Goal: Information Seeking & Learning: Learn about a topic

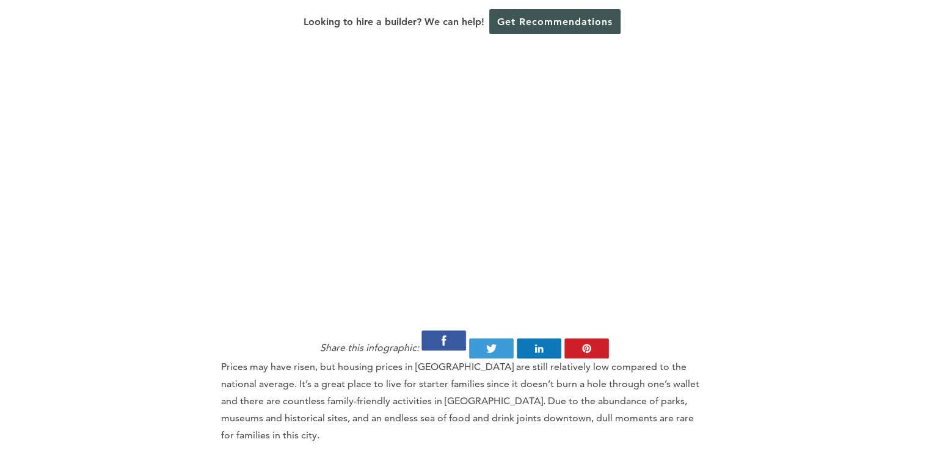
scroll to position [1354, 0]
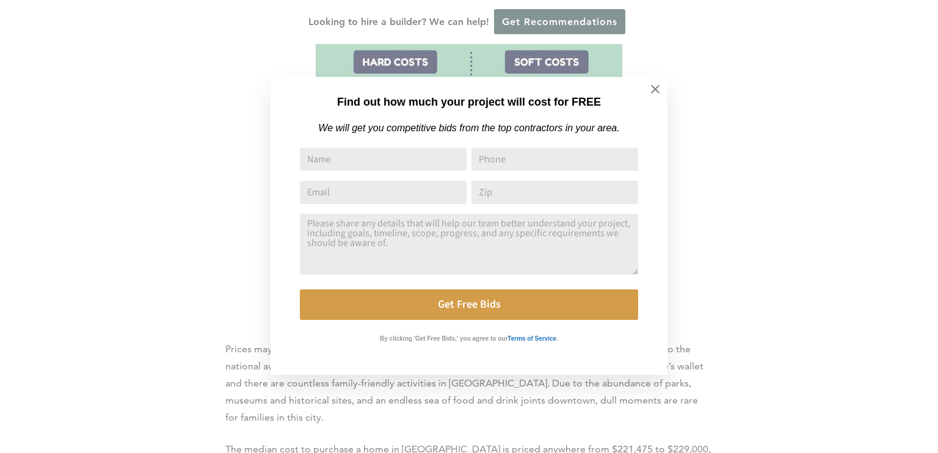
click at [657, 86] on icon at bounding box center [655, 89] width 9 height 9
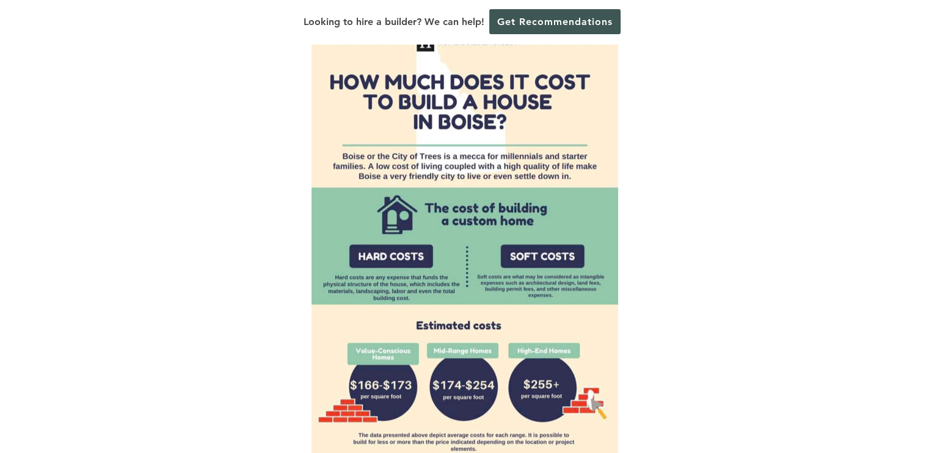
scroll to position [1168, 0]
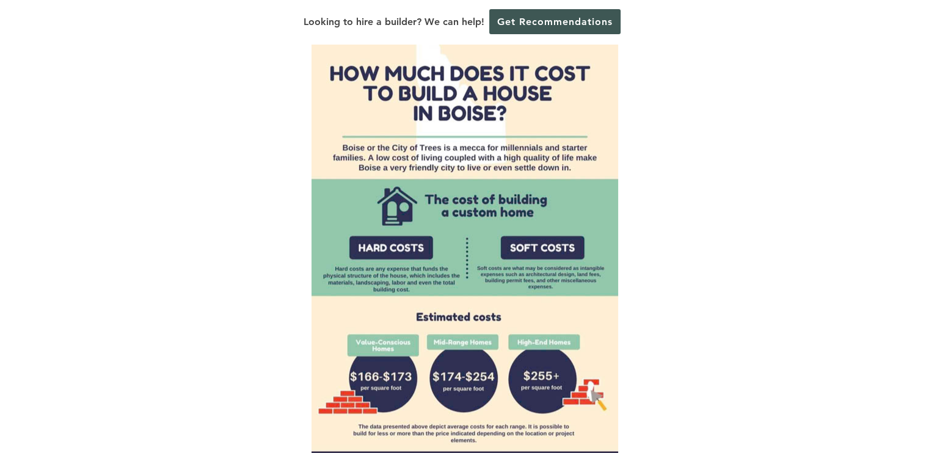
click at [508, 170] on img at bounding box center [464, 249] width 307 height 489
click at [578, 161] on img at bounding box center [464, 249] width 307 height 489
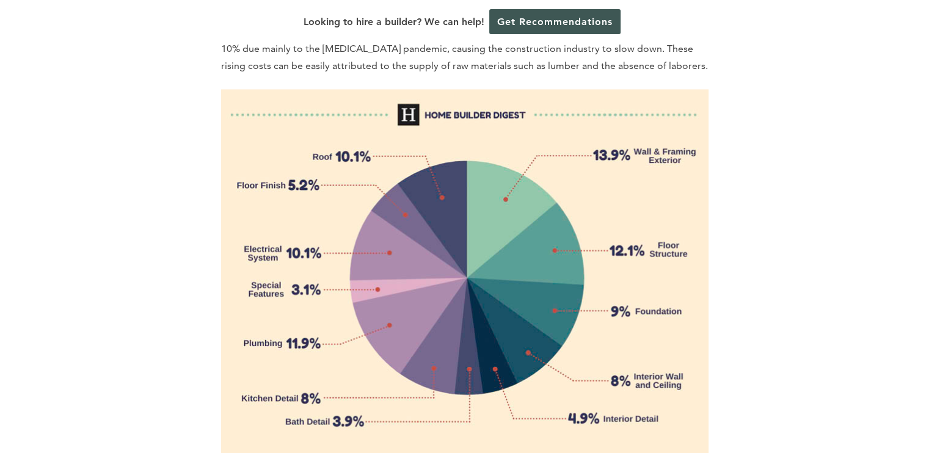
scroll to position [1798, 0]
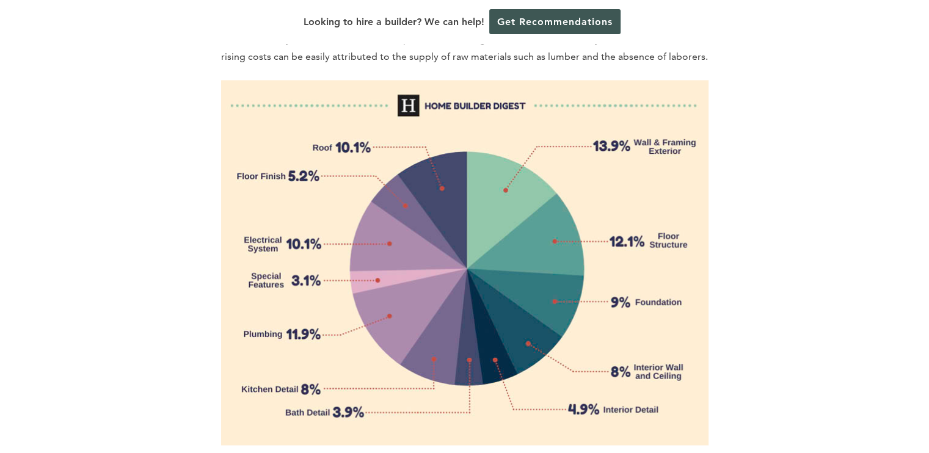
drag, startPoint x: 899, startPoint y: 122, endPoint x: 929, endPoint y: 57, distance: 71.6
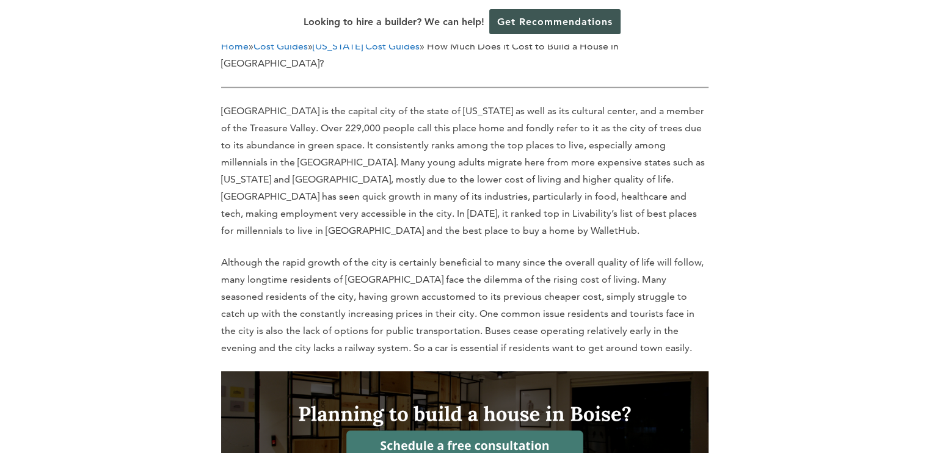
scroll to position [732, 0]
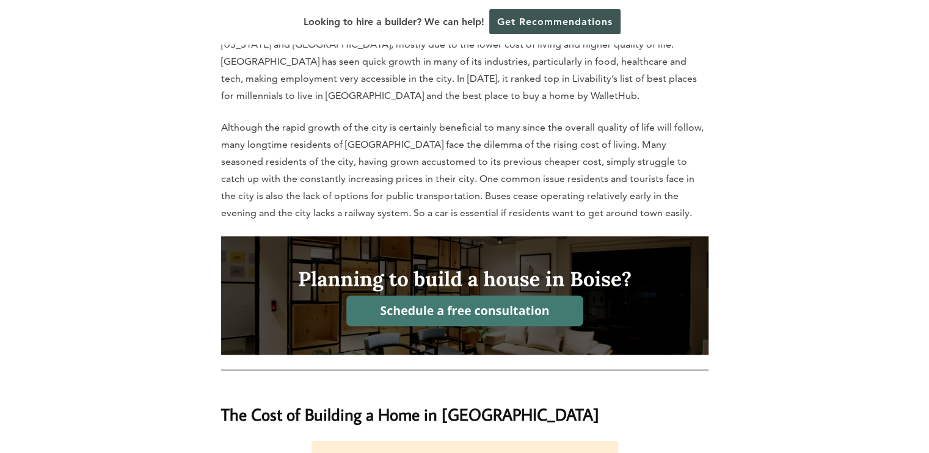
click at [463, 260] on img at bounding box center [464, 295] width 487 height 118
click at [482, 258] on img at bounding box center [464, 295] width 487 height 118
click at [484, 236] on img at bounding box center [464, 295] width 487 height 118
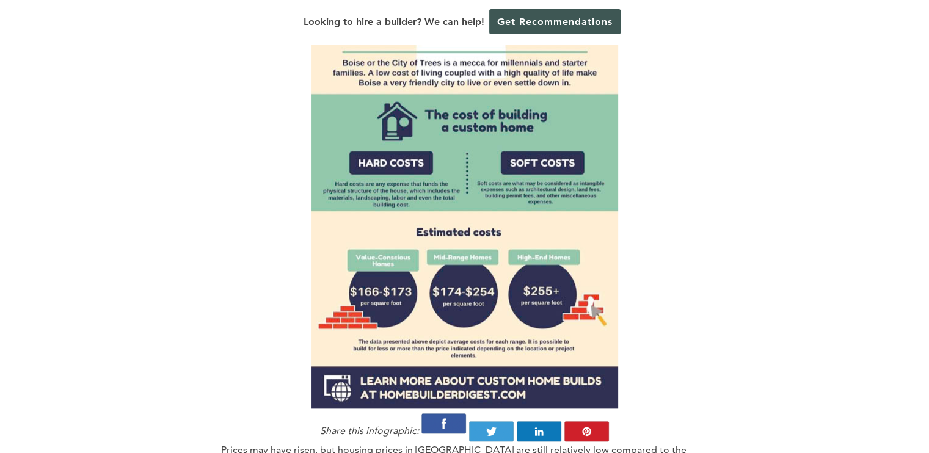
scroll to position [1238, 0]
